Goal: Navigation & Orientation: Find specific page/section

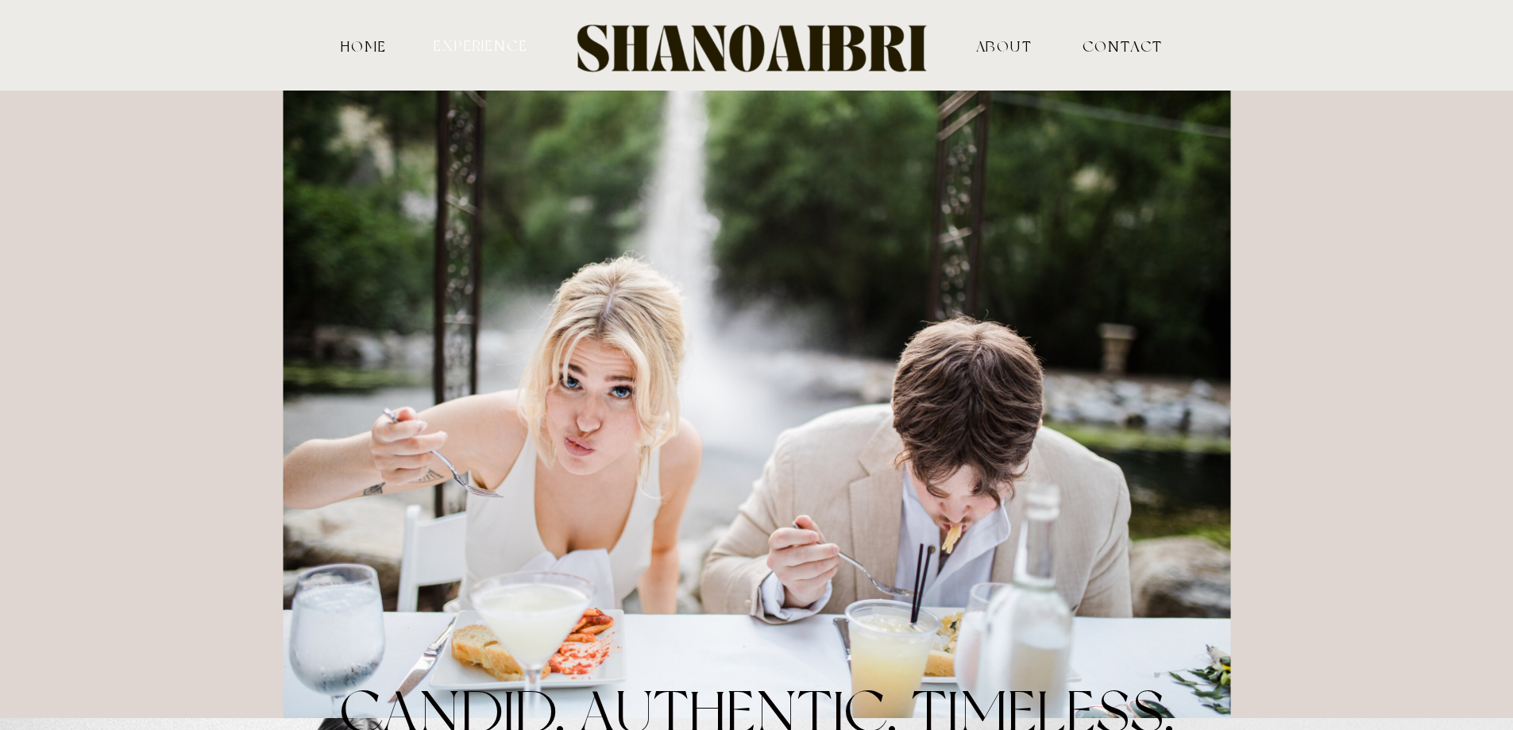
click at [465, 45] on nav "experience" at bounding box center [481, 44] width 98 height 15
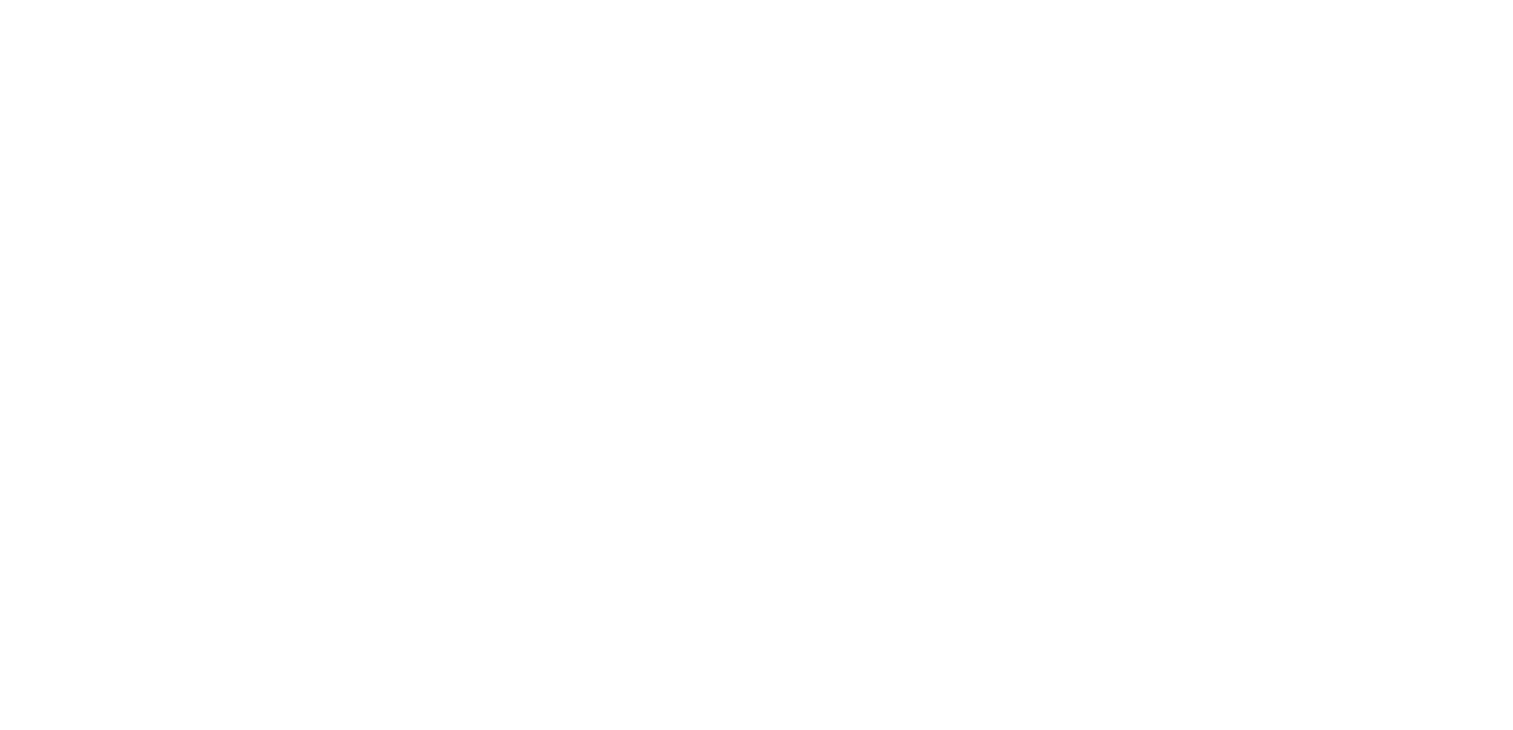
scroll to position [5559, 0]
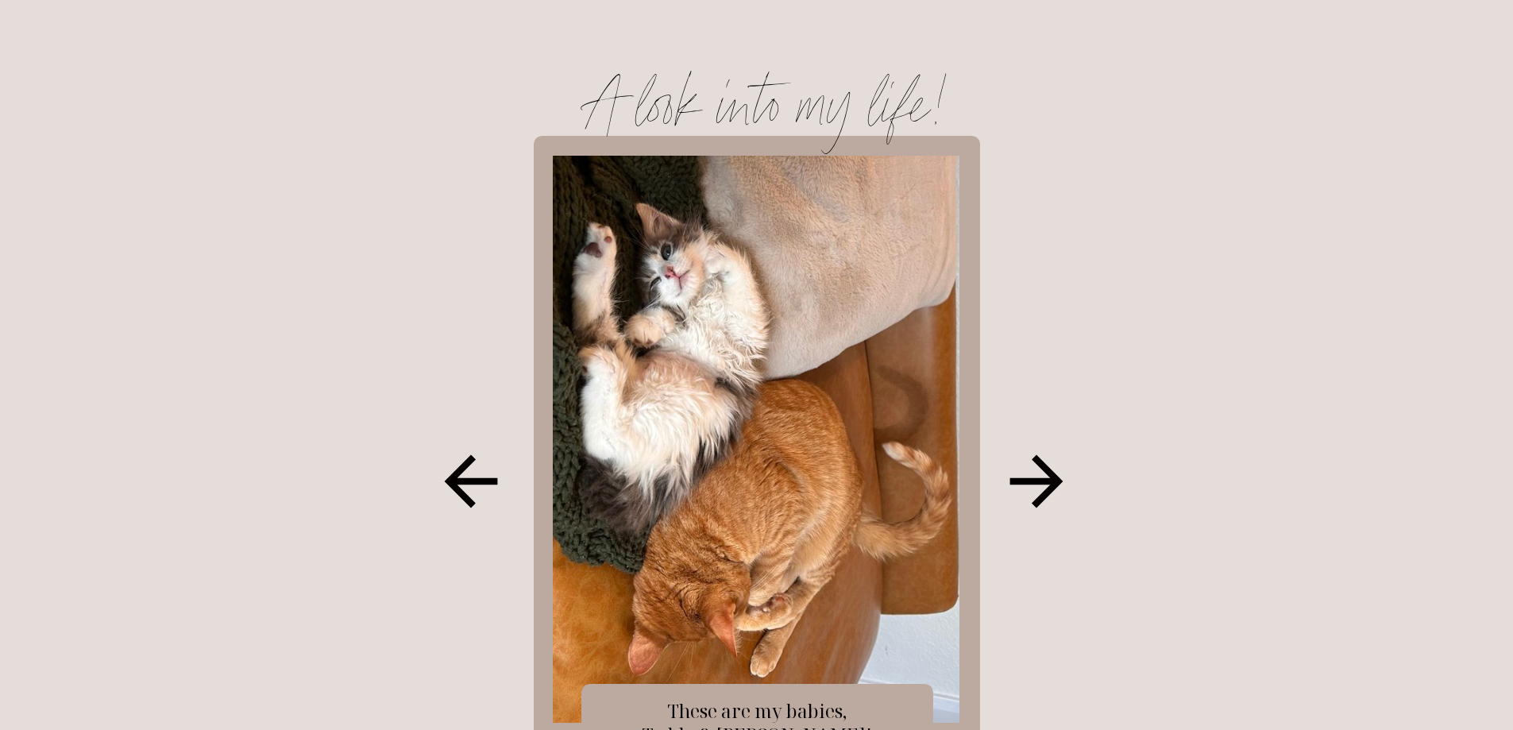
scroll to position [1676, 0]
click at [1030, 481] on icon at bounding box center [1035, 480] width 53 height 53
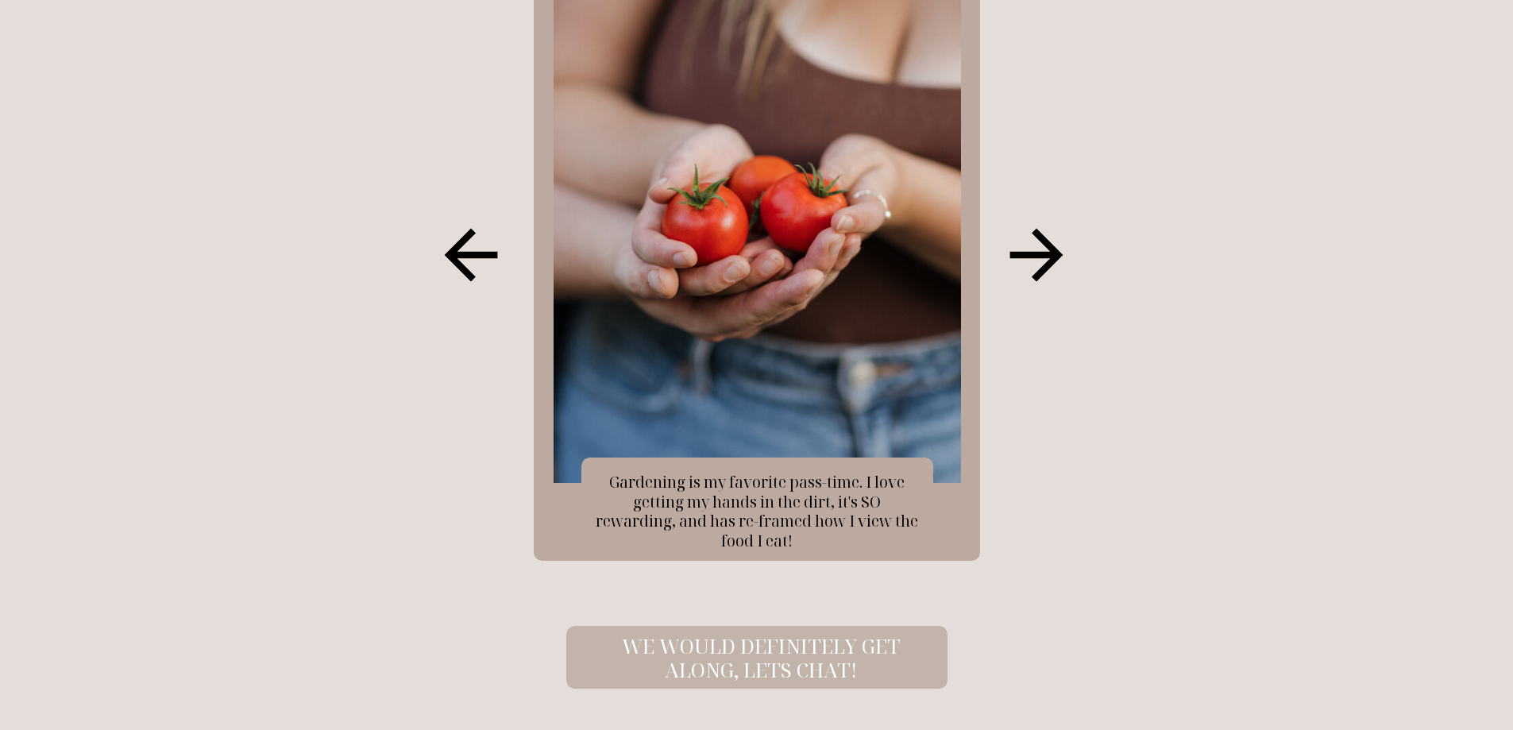
scroll to position [1915, 0]
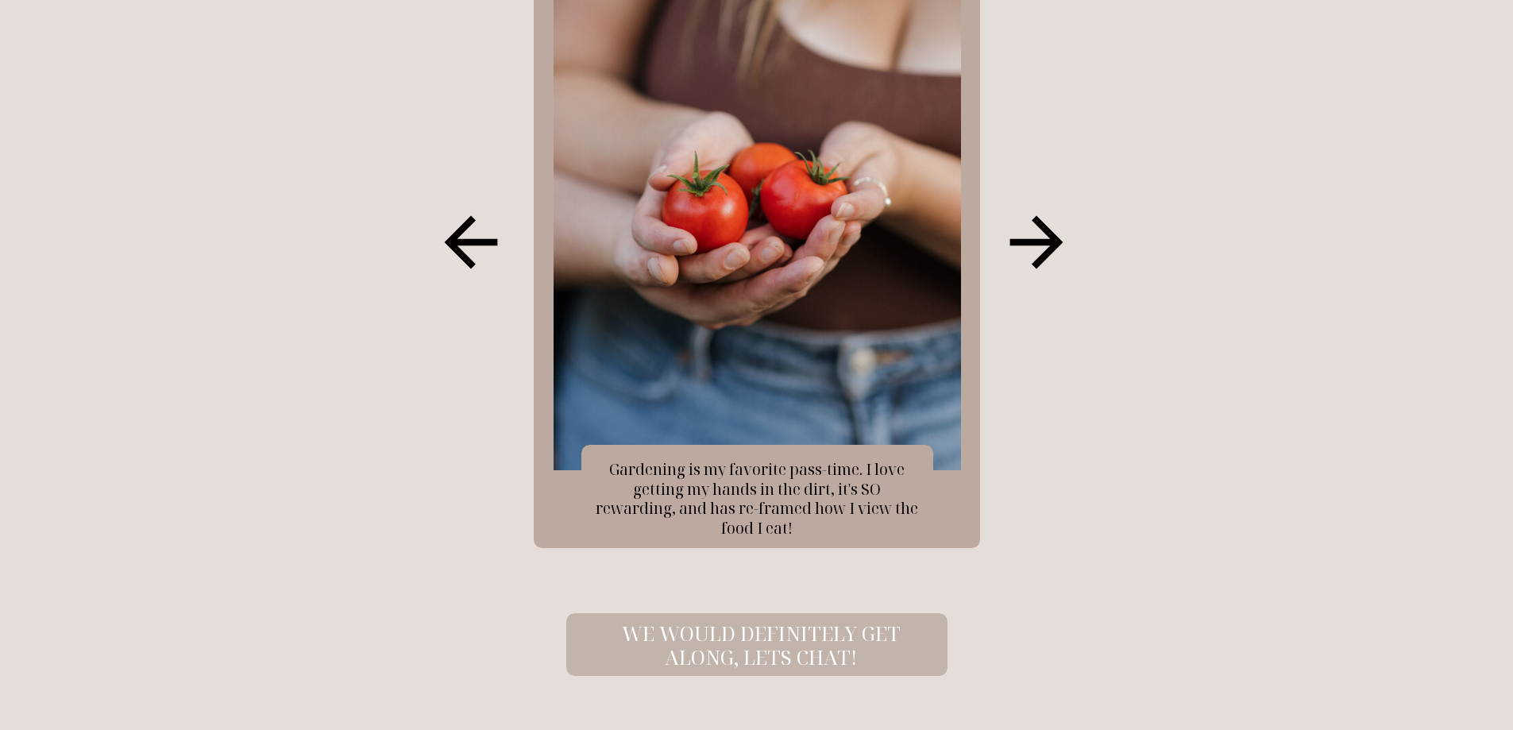
click at [1053, 239] on icon at bounding box center [1035, 242] width 53 height 53
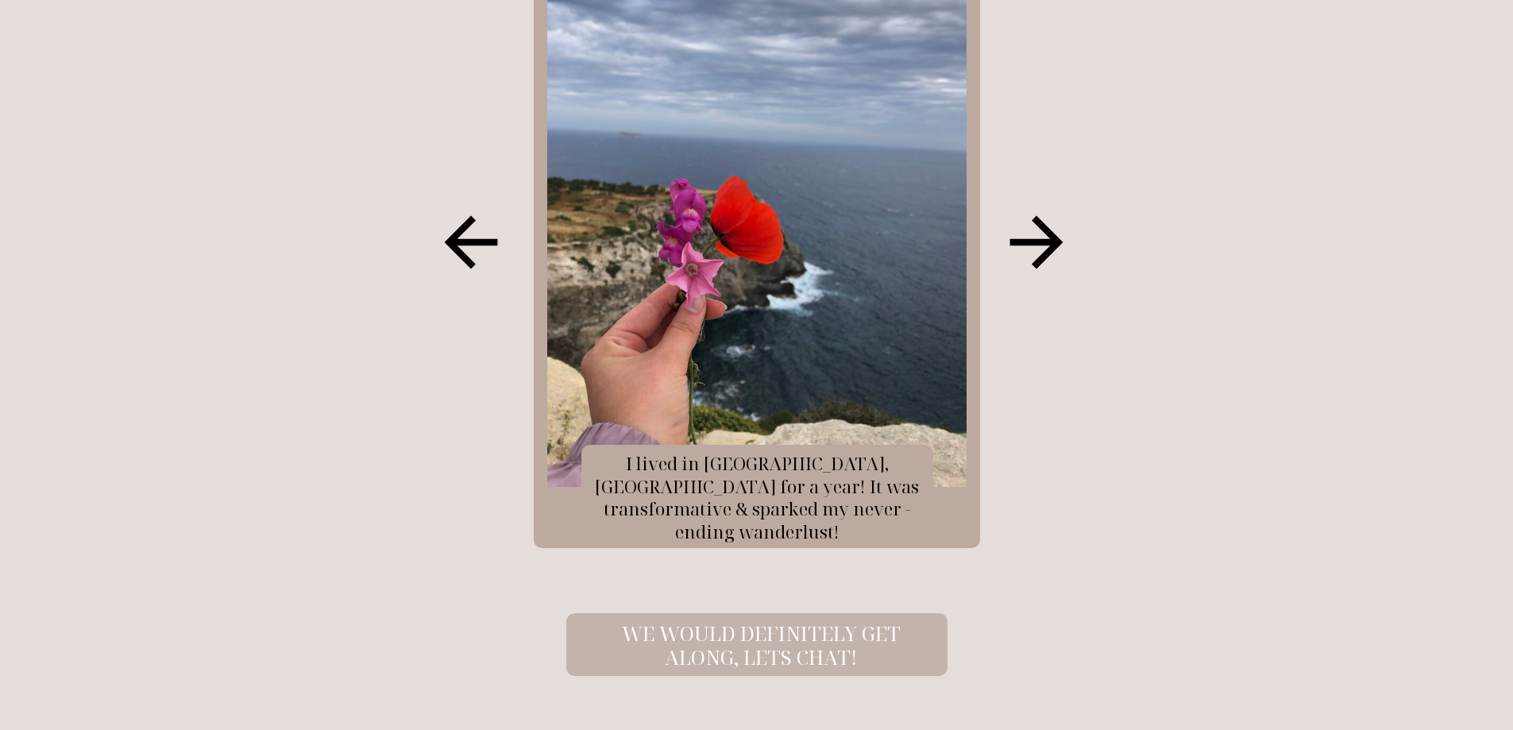
click at [1053, 239] on icon at bounding box center [1035, 242] width 53 height 53
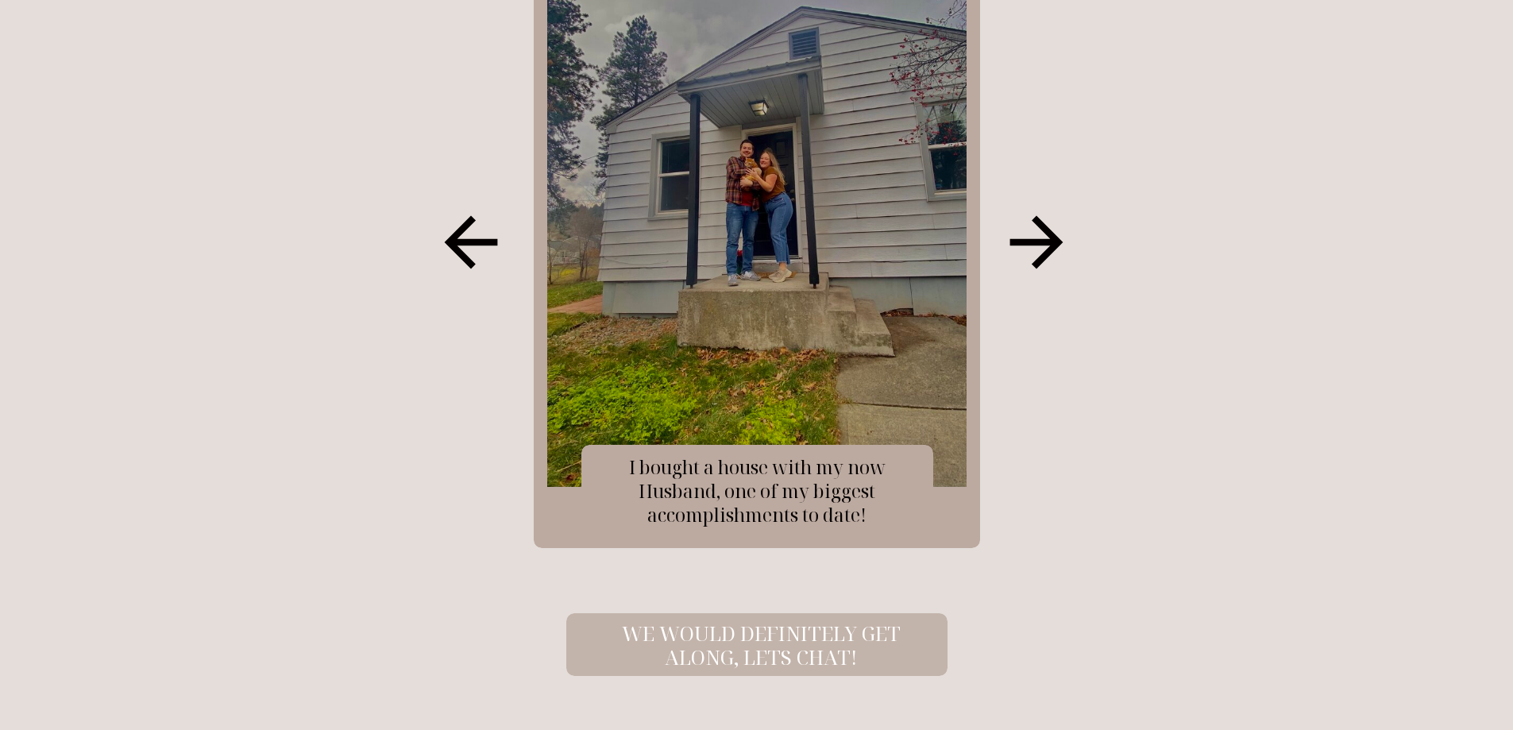
click at [1048, 236] on icon at bounding box center [1035, 242] width 53 height 53
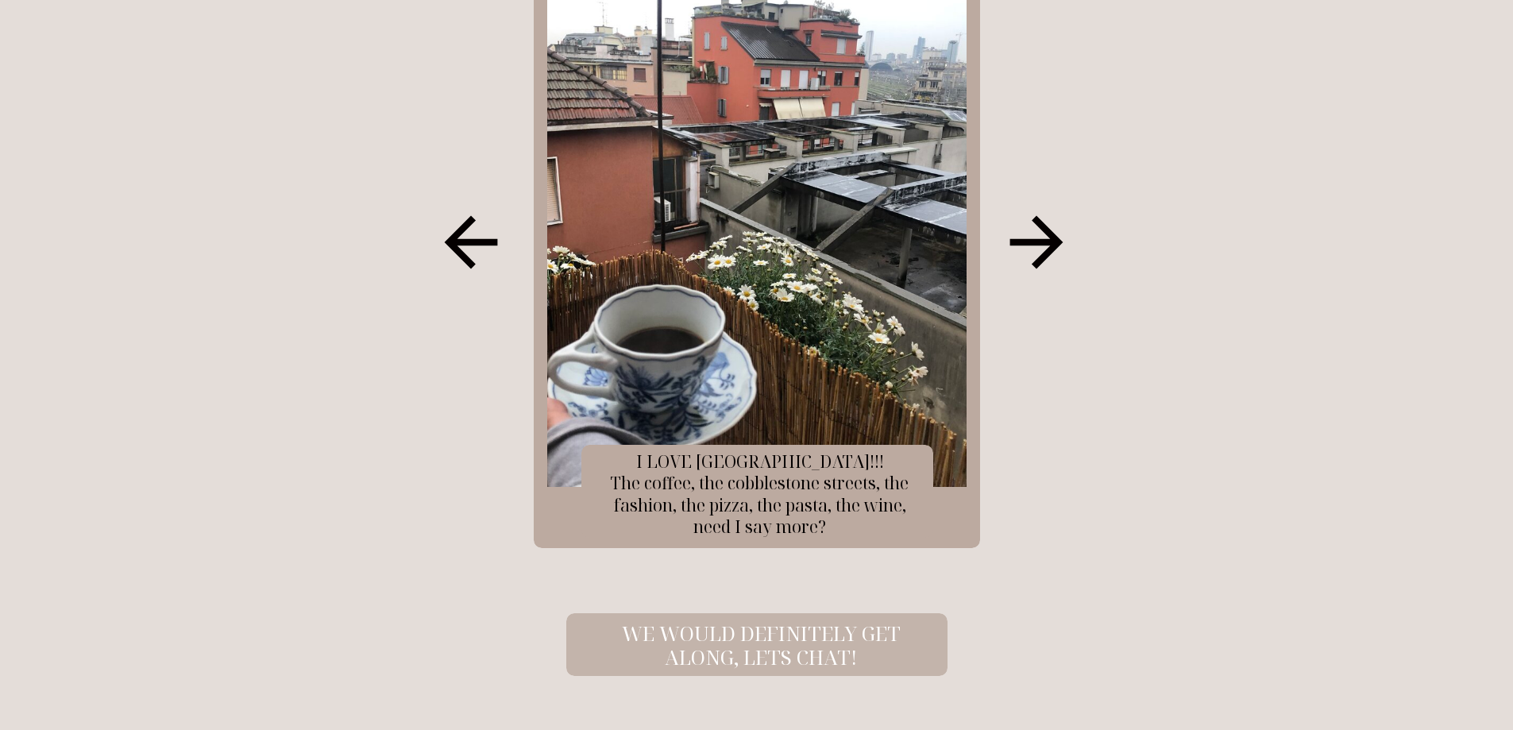
click at [1045, 240] on icon at bounding box center [1035, 242] width 53 height 53
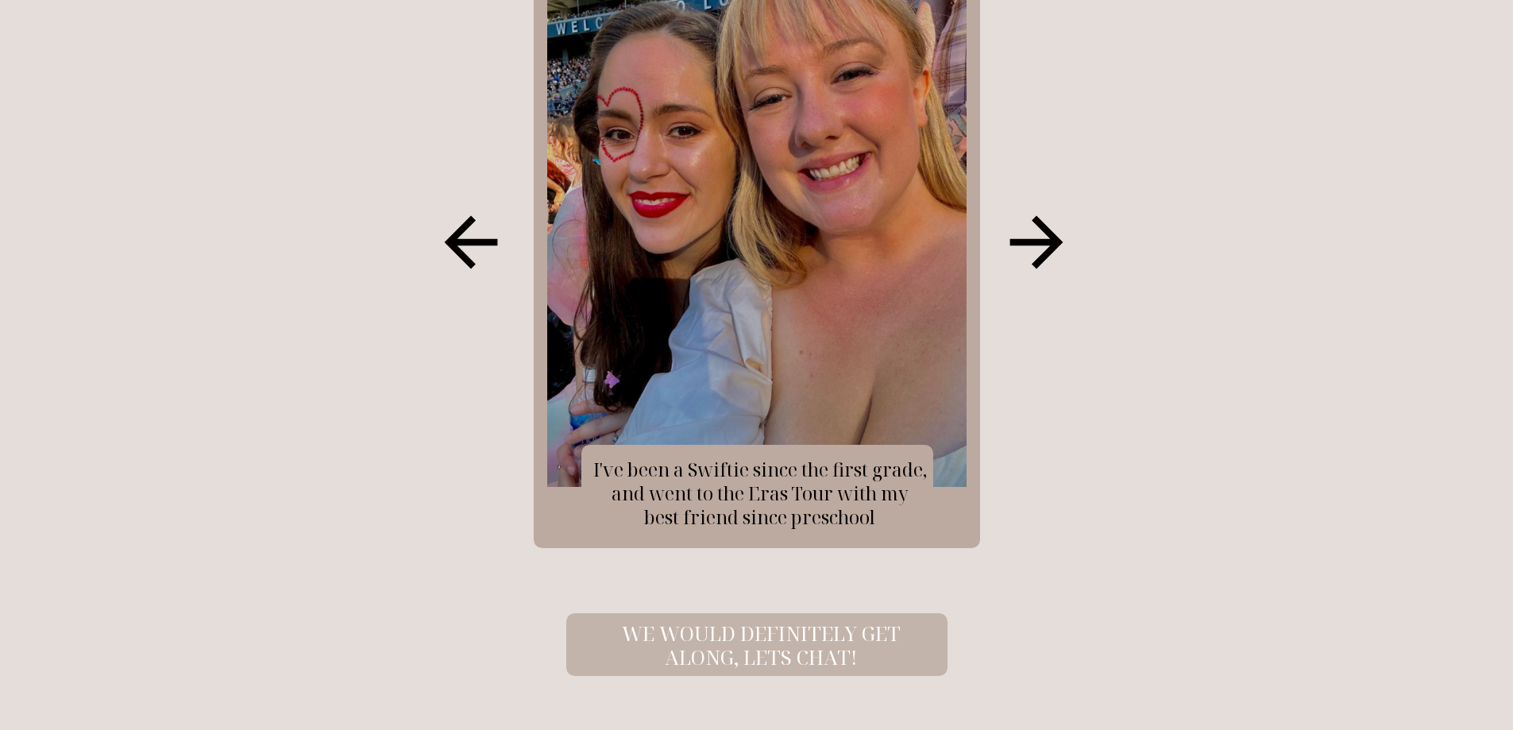
click at [1045, 240] on icon at bounding box center [1035, 242] width 53 height 53
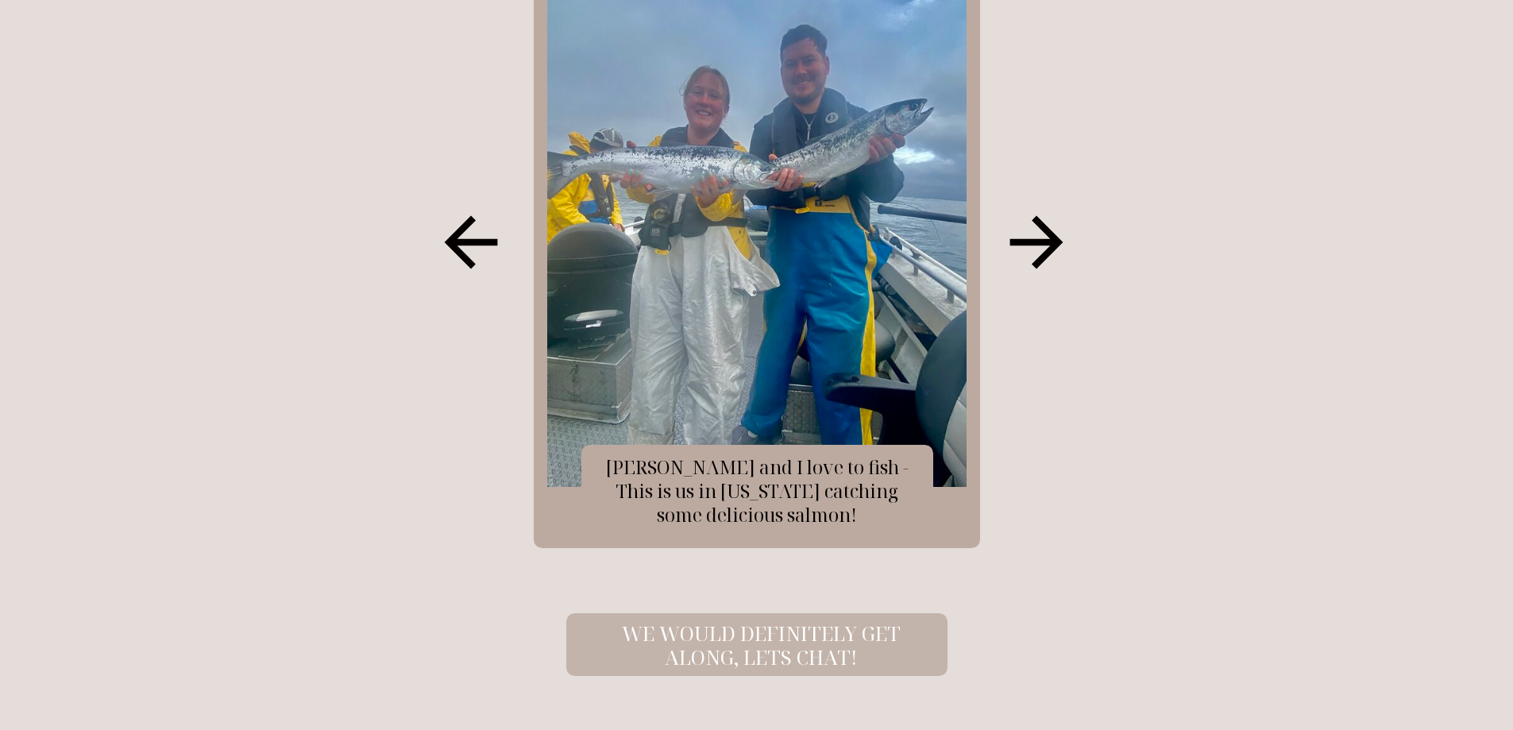
click at [1041, 234] on icon at bounding box center [1036, 242] width 79 height 79
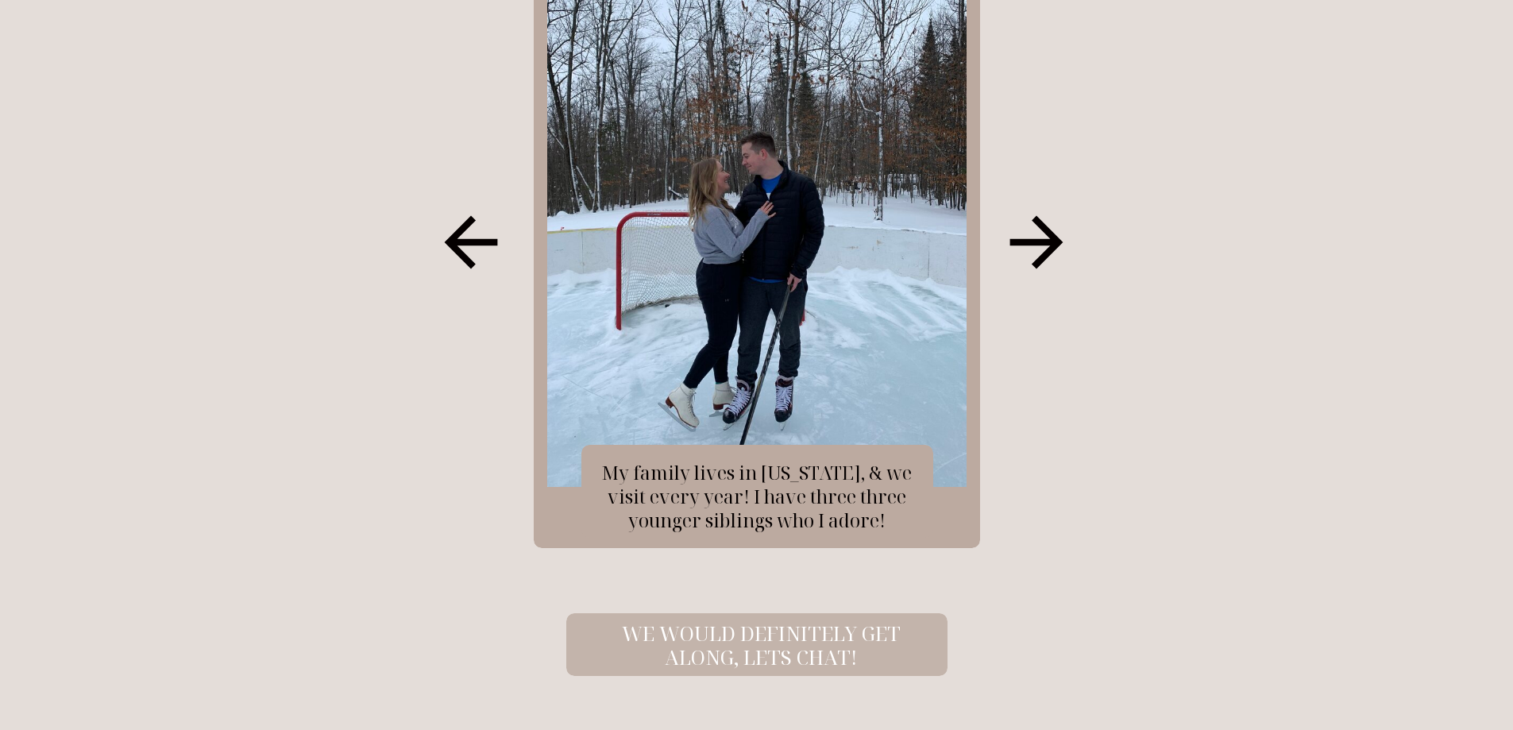
click at [1029, 236] on icon at bounding box center [1036, 242] width 79 height 79
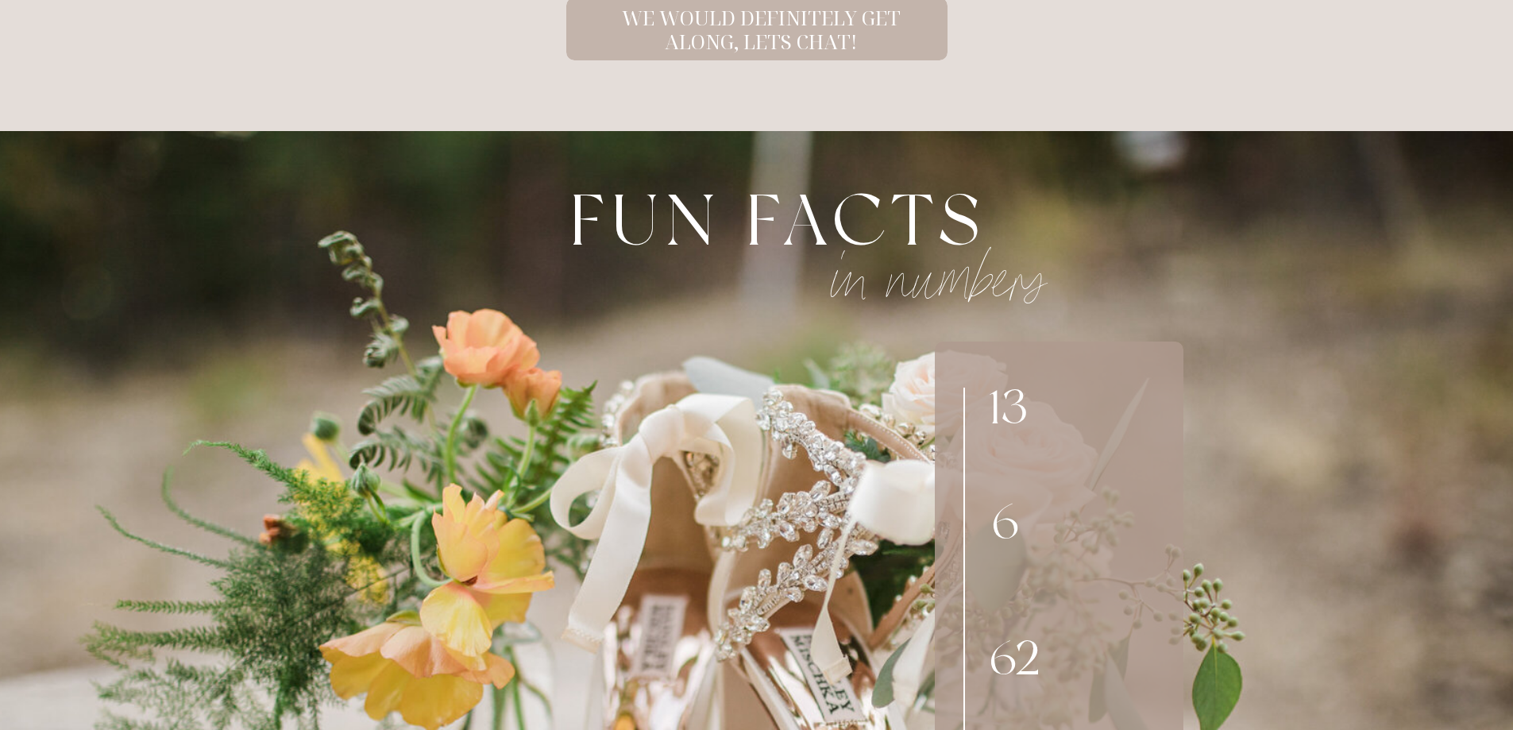
scroll to position [2788, 0]
